Goal: Task Accomplishment & Management: Use online tool/utility

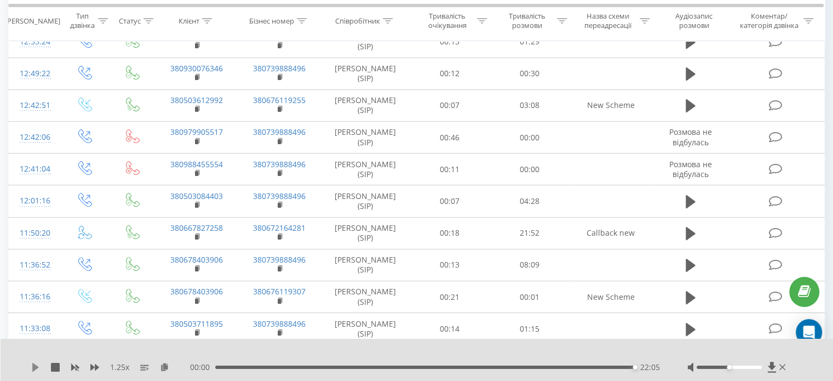
click at [32, 370] on icon at bounding box center [35, 367] width 7 height 9
click at [594, 370] on div "00:00 22:05 22:05" at bounding box center [425, 367] width 470 height 11
click at [592, 370] on div "00:00 22:05 22:05" at bounding box center [425, 367] width 470 height 11
click at [590, 369] on div "00:00 22:05 22:05" at bounding box center [425, 367] width 470 height 11
click at [588, 365] on div "22:05" at bounding box center [425, 366] width 420 height 3
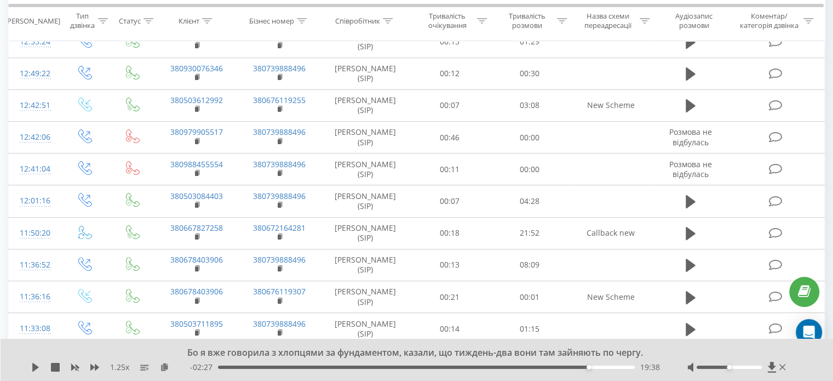
click at [588, 365] on div "19:38" at bounding box center [589, 367] width 4 height 4
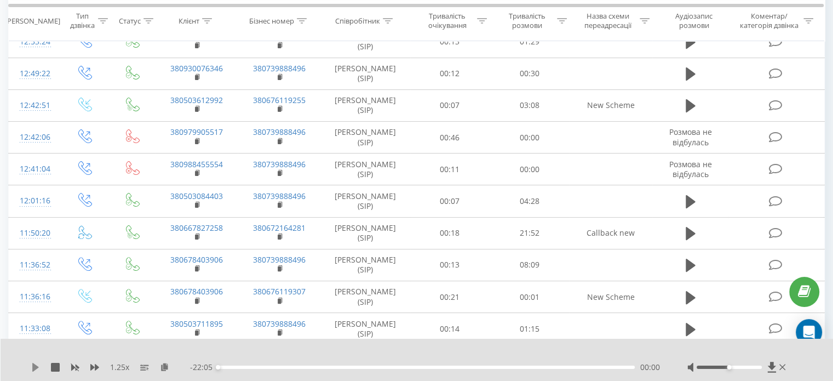
click at [35, 365] on icon at bounding box center [35, 367] width 7 height 9
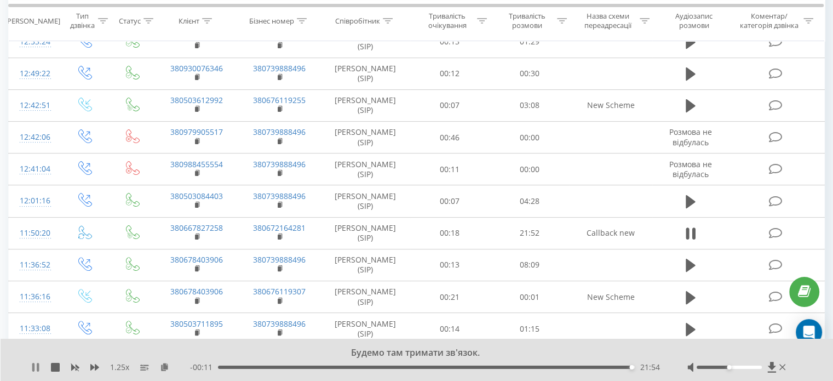
click at [37, 370] on icon at bounding box center [38, 367] width 2 height 9
click at [35, 367] on icon at bounding box center [35, 367] width 7 height 9
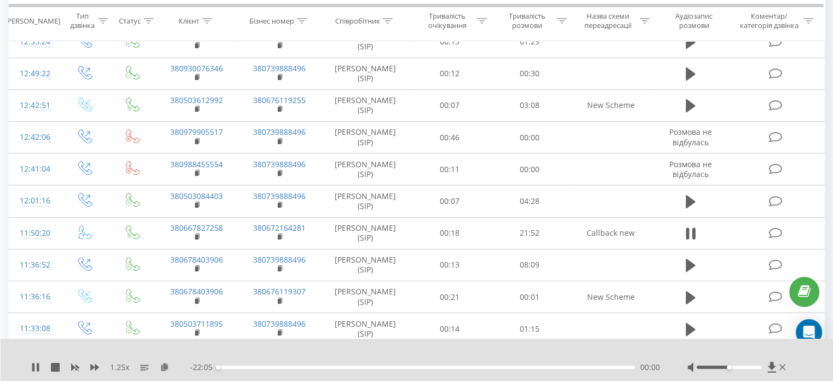
click at [236, 367] on div "00:00" at bounding box center [426, 366] width 417 height 3
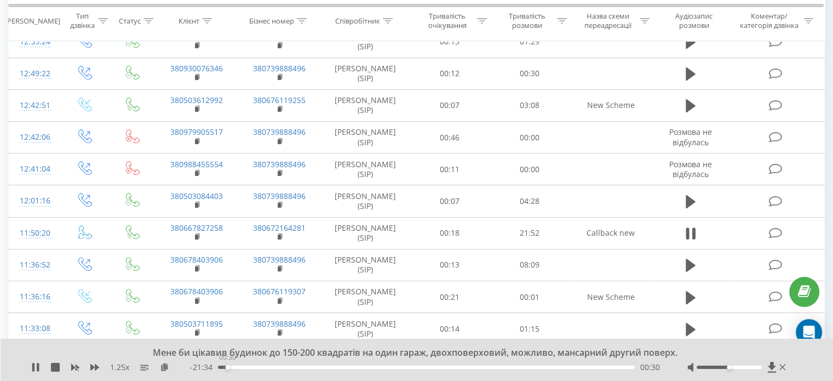
click at [227, 366] on div "00:30" at bounding box center [426, 366] width 417 height 3
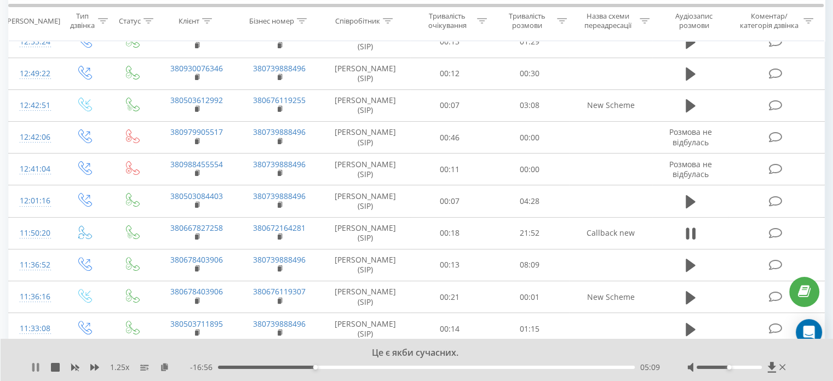
click at [33, 368] on icon at bounding box center [33, 367] width 2 height 9
